Goal: Information Seeking & Learning: Understand process/instructions

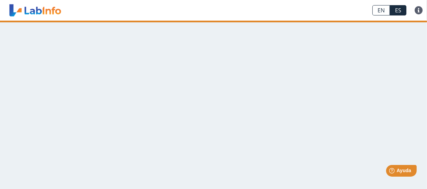
click at [170, 86] on main at bounding box center [213, 105] width 427 height 168
click at [407, 172] on span "Ayuda" at bounding box center [403, 170] width 15 height 6
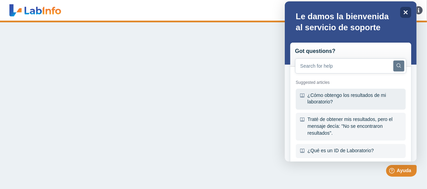
click at [366, 102] on div "¿Cómo obtengo los resultados de mi laboratorio?" at bounding box center [351, 99] width 110 height 21
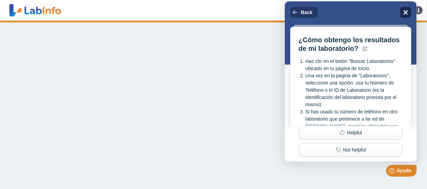
click at [405, 14] on icon "Close" at bounding box center [405, 12] width 5 height 5
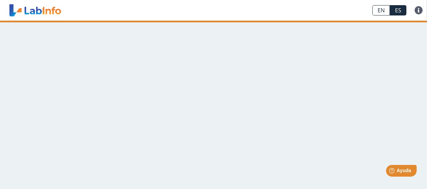
click at [384, 10] on link "EN" at bounding box center [382, 10] width 18 height 10
click at [394, 9] on link "ES" at bounding box center [398, 10] width 17 height 10
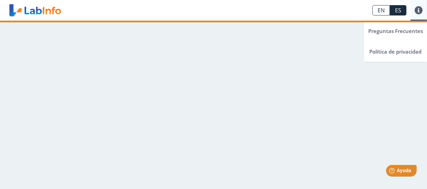
click at [421, 9] on link at bounding box center [419, 10] width 17 height 8
